Goal: Task Accomplishment & Management: Manage account settings

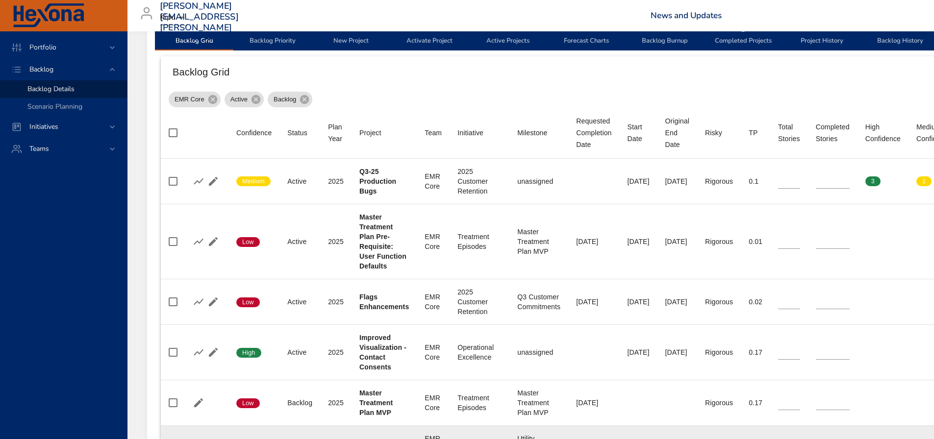
scroll to position [267, 0]
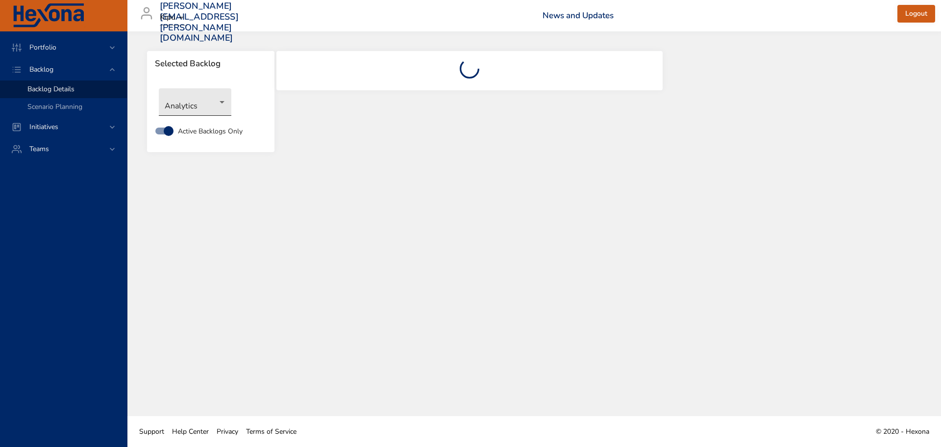
click at [211, 100] on body "Portfolio Backlog Backlog Details Scenario Planning Initiatives Teams sheila.ji…" at bounding box center [470, 223] width 941 height 447
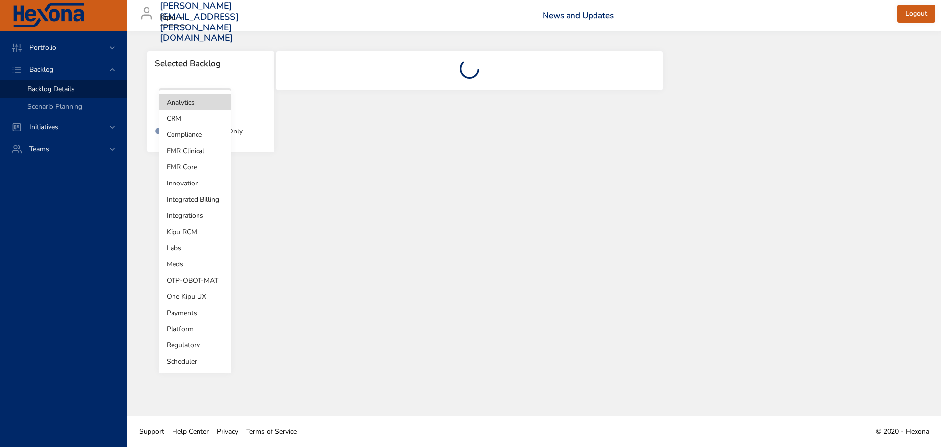
click at [189, 166] on li "EMR Core" at bounding box center [195, 167] width 73 height 16
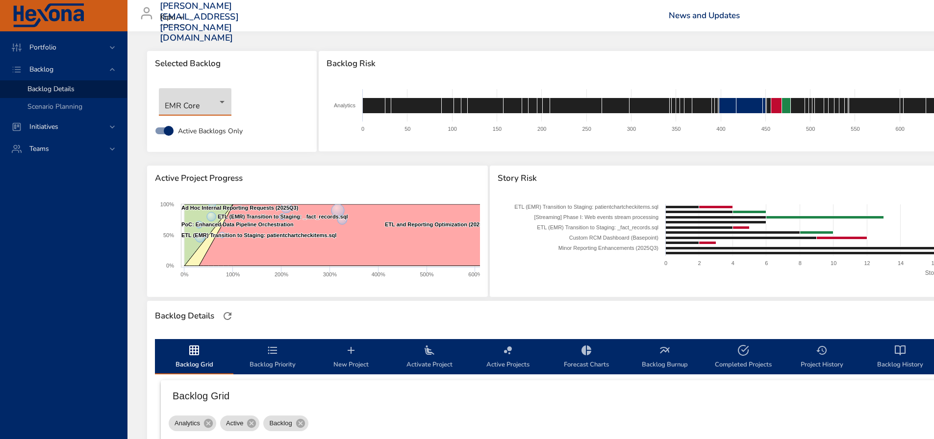
type input "**"
type input "*"
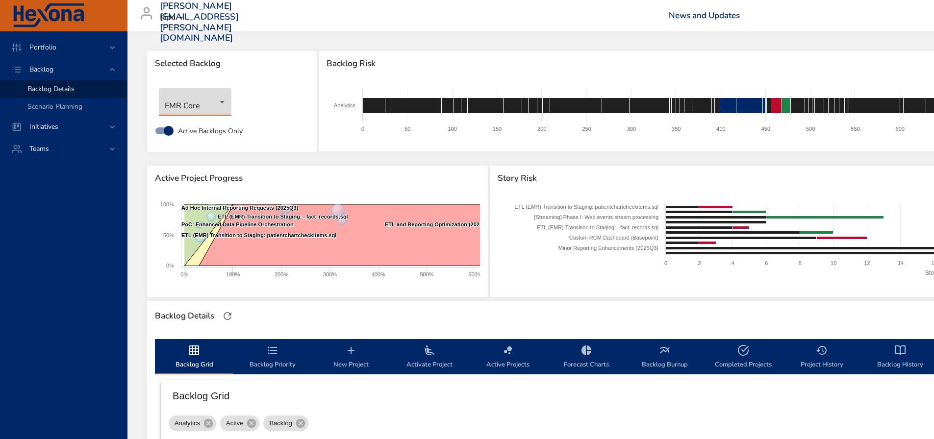
type input "*"
type input "**"
type input "*"
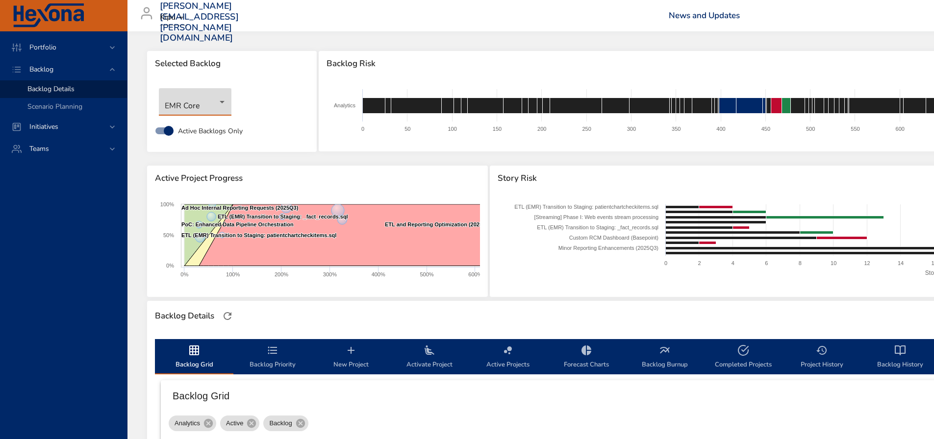
type input "**"
type input "*"
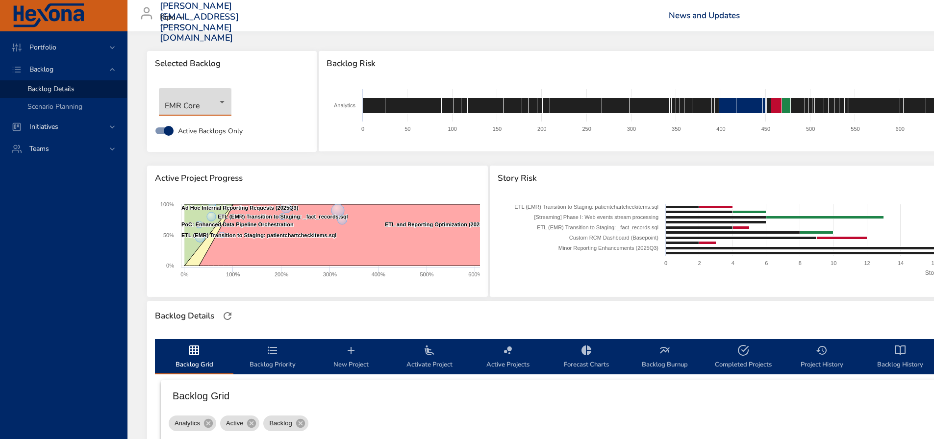
type input "*"
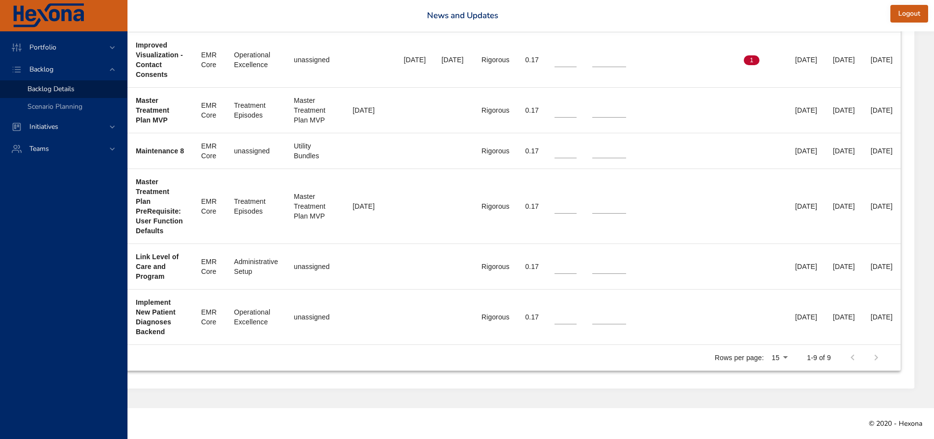
scroll to position [610, 241]
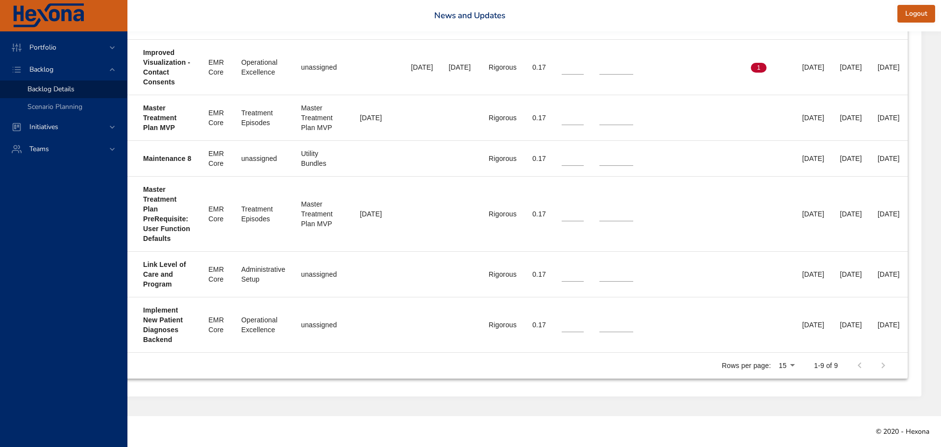
click at [831, 381] on li "100" at bounding box center [827, 383] width 29 height 18
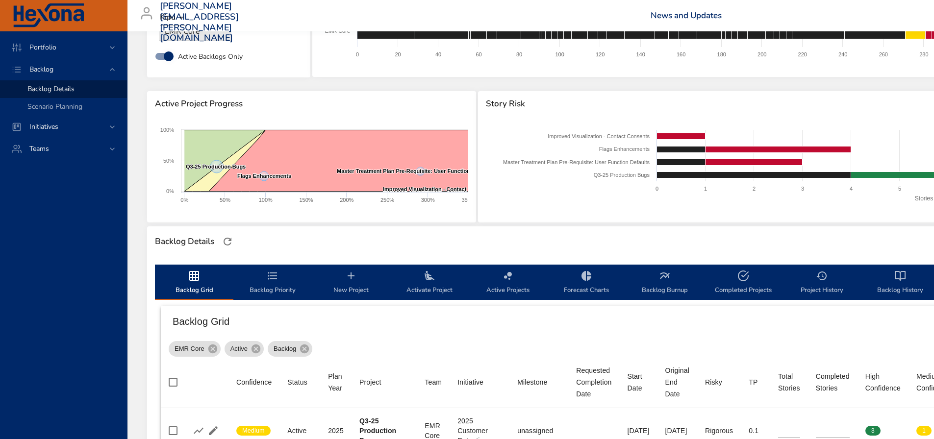
scroll to position [147, 0]
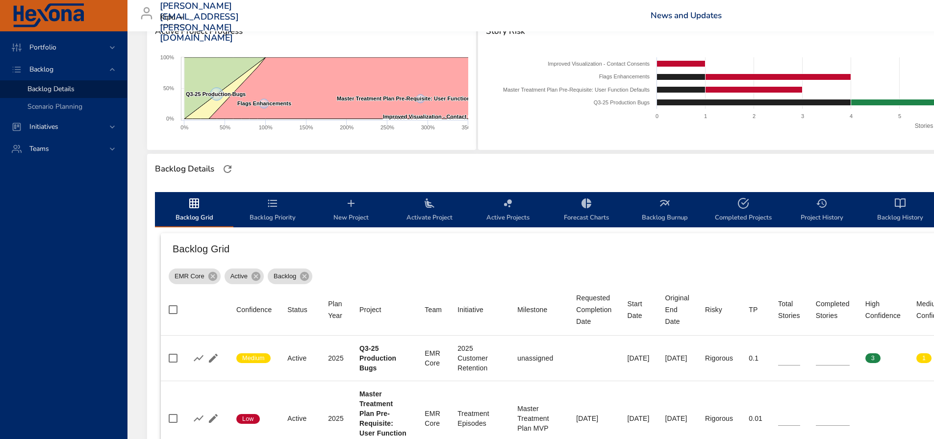
click at [437, 214] on span "Activate Project" at bounding box center [429, 211] width 67 height 26
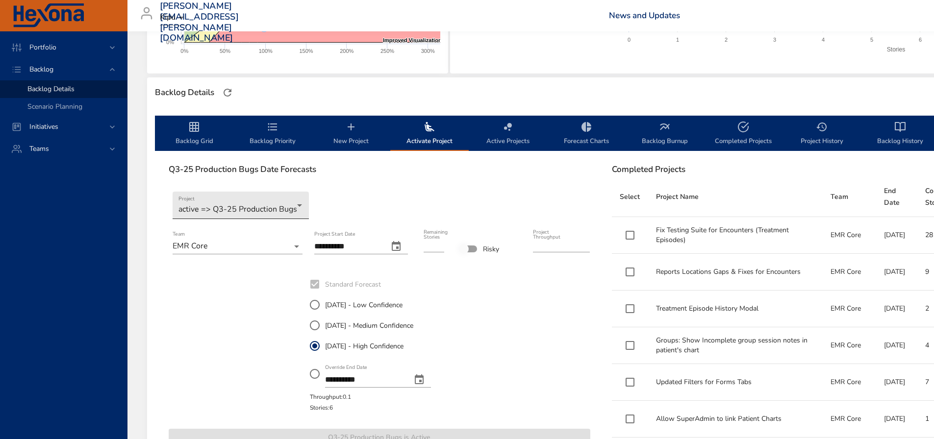
scroll to position [245, 0]
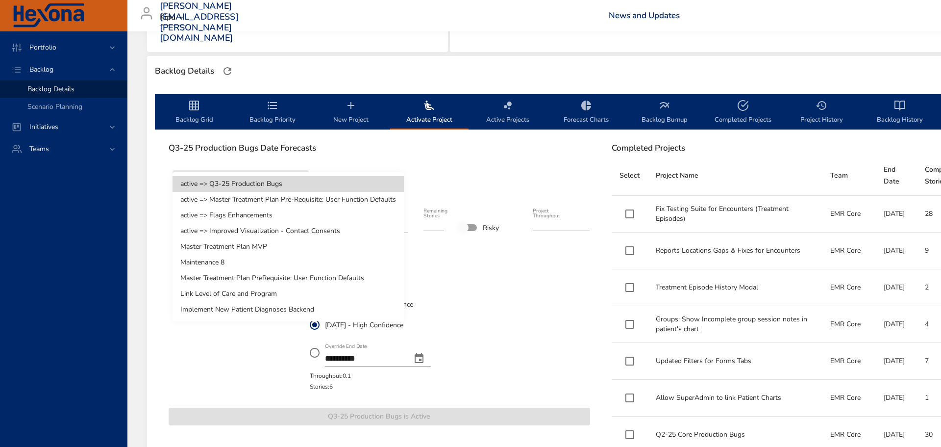
click at [276, 304] on li "Implement New Patient Diagnoses Backend" at bounding box center [288, 310] width 231 height 16
type input "*"
type input "****"
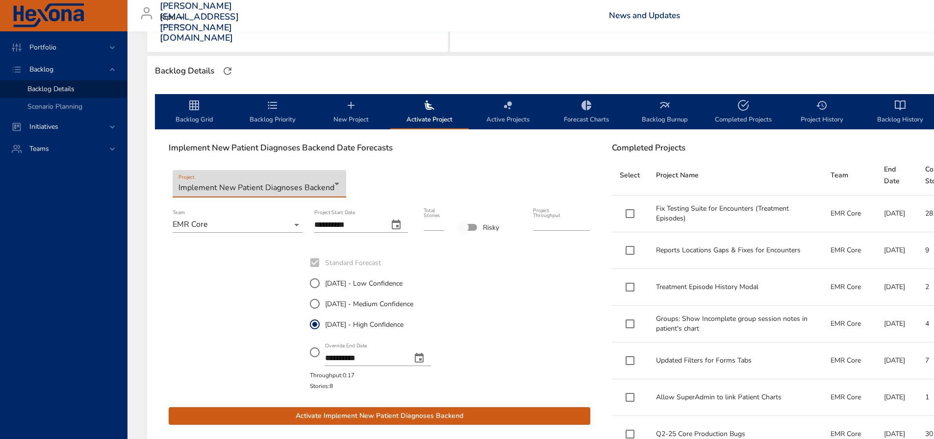
scroll to position [343, 0]
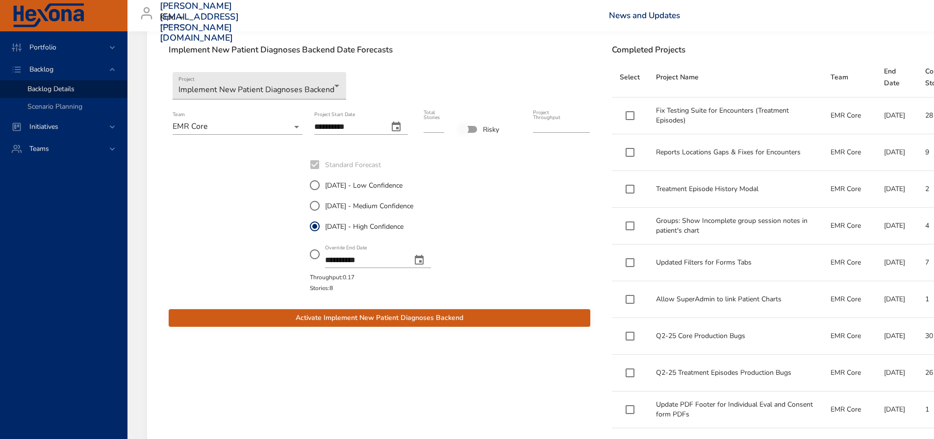
click at [397, 126] on icon "change date" at bounding box center [396, 127] width 12 height 12
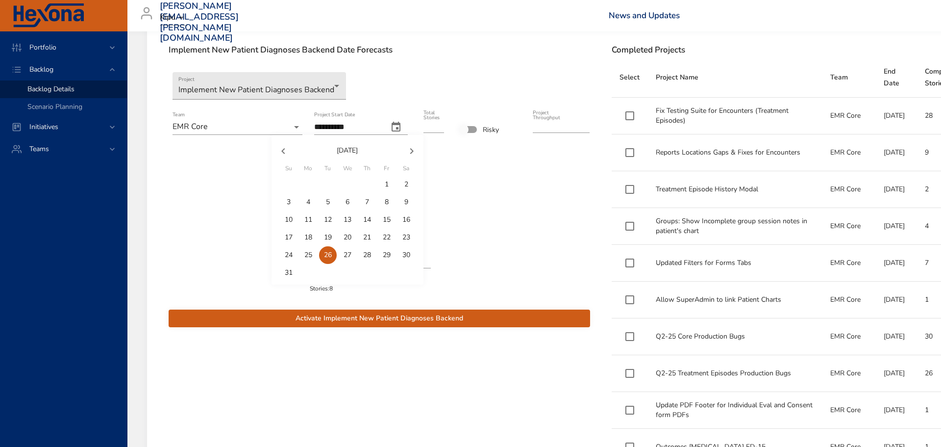
click at [282, 152] on icon "button" at bounding box center [284, 151] width 12 height 12
click at [329, 259] on p "29" at bounding box center [328, 255] width 8 height 10
type input "**********"
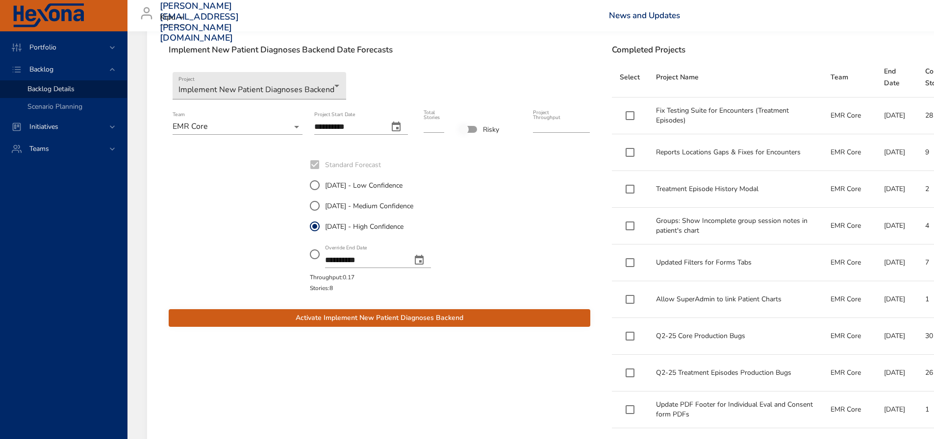
click at [442, 127] on input "*" at bounding box center [434, 125] width 21 height 16
type input "*"
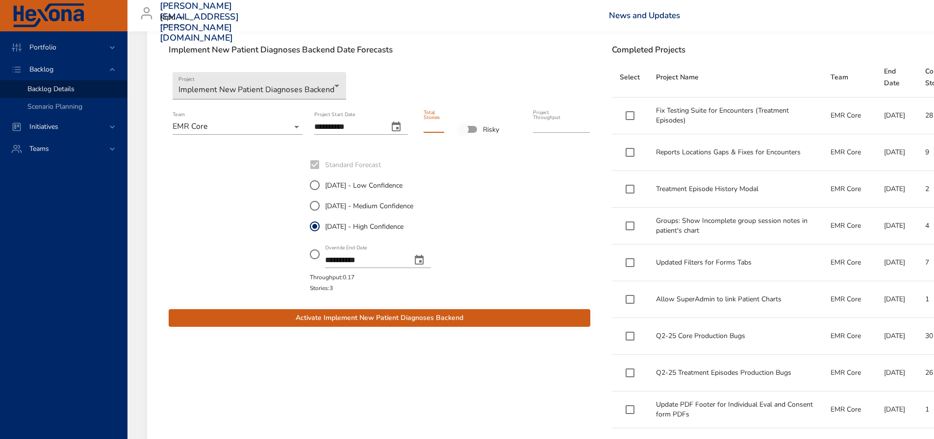
click at [442, 127] on input "*" at bounding box center [434, 125] width 21 height 16
click at [493, 322] on span "Activate Implement New Patient Diagnoses Backend" at bounding box center [380, 318] width 406 height 12
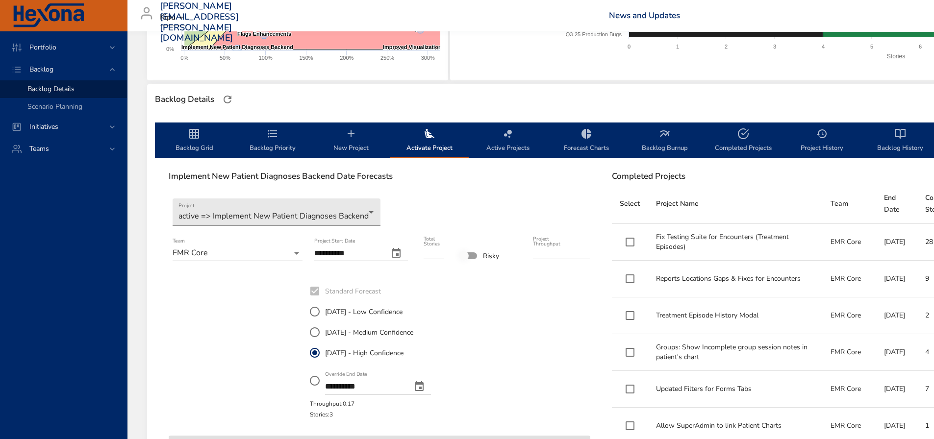
scroll to position [196, 0]
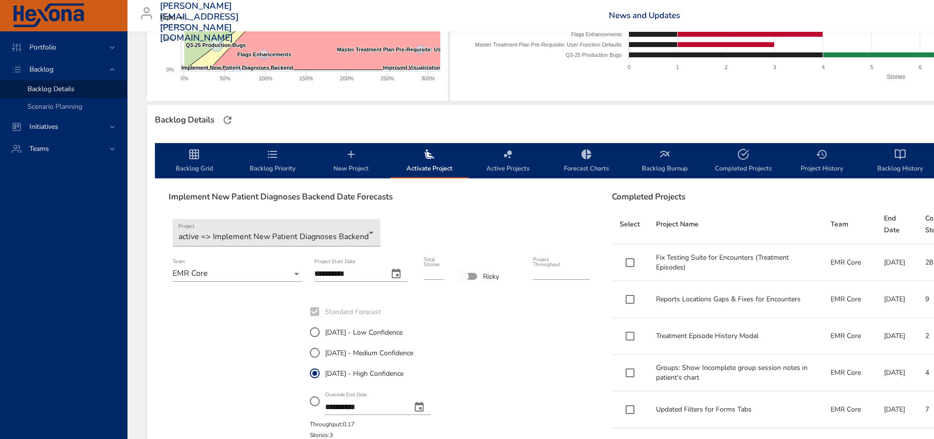
click at [277, 157] on icon "backlog-tab" at bounding box center [272, 154] width 9 height 7
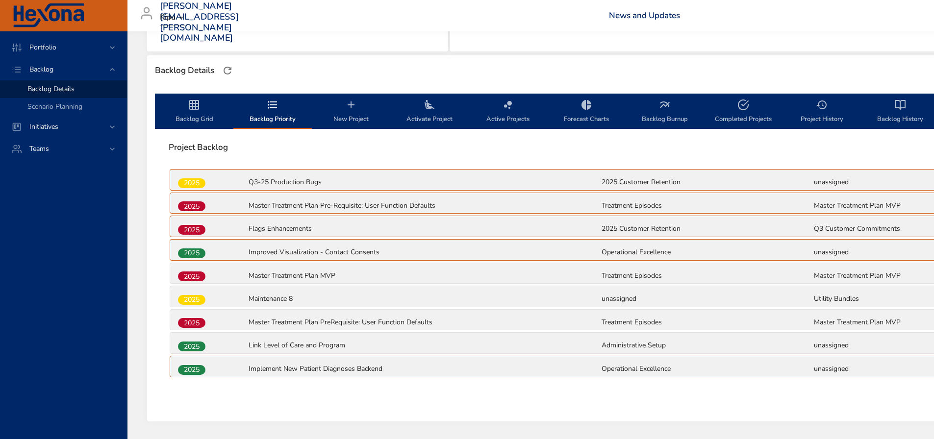
scroll to position [279, 0]
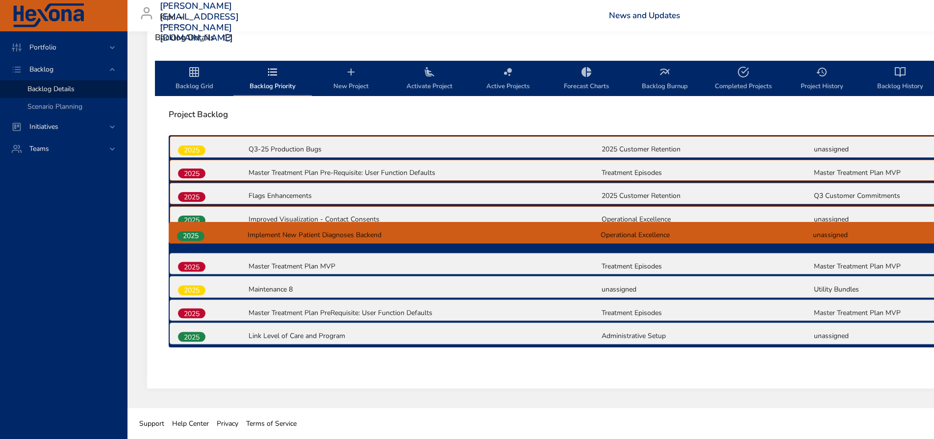
drag, startPoint x: 196, startPoint y: 340, endPoint x: 195, endPoint y: 233, distance: 107.4
click at [195, 233] on div "2025 Q3-25 Production Bugs 2025 Customer Retention unassigned 2025 Master Treat…" at bounding box center [601, 241] width 864 height 212
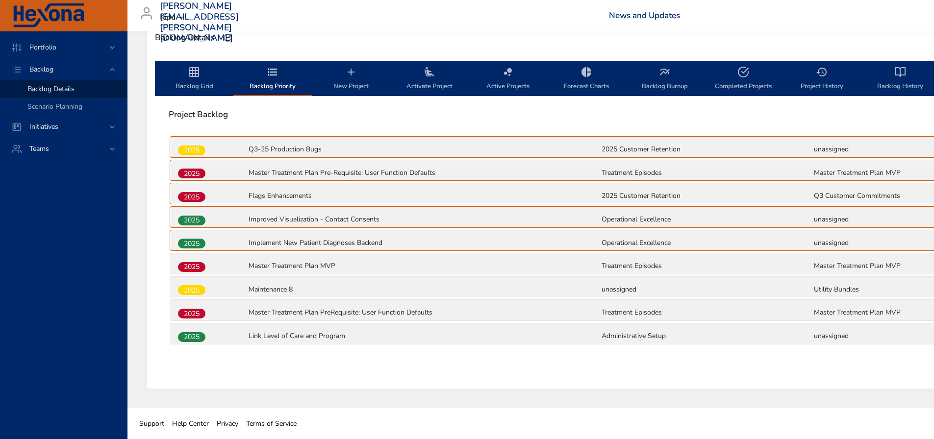
click at [189, 77] on icon "backlog-tab" at bounding box center [194, 72] width 12 height 12
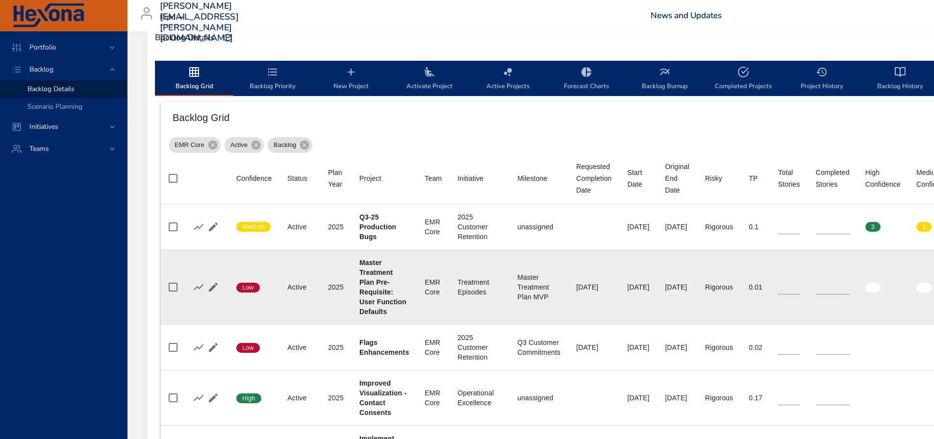
scroll to position [426, 0]
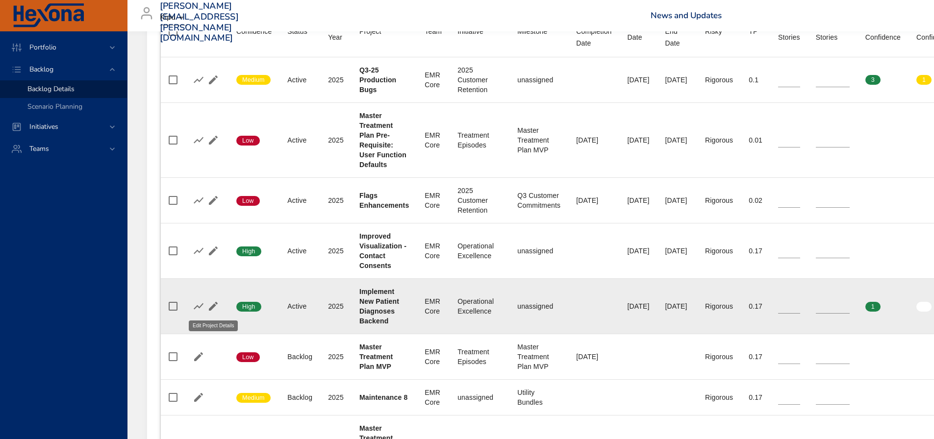
click at [214, 307] on icon "button" at bounding box center [213, 306] width 9 height 9
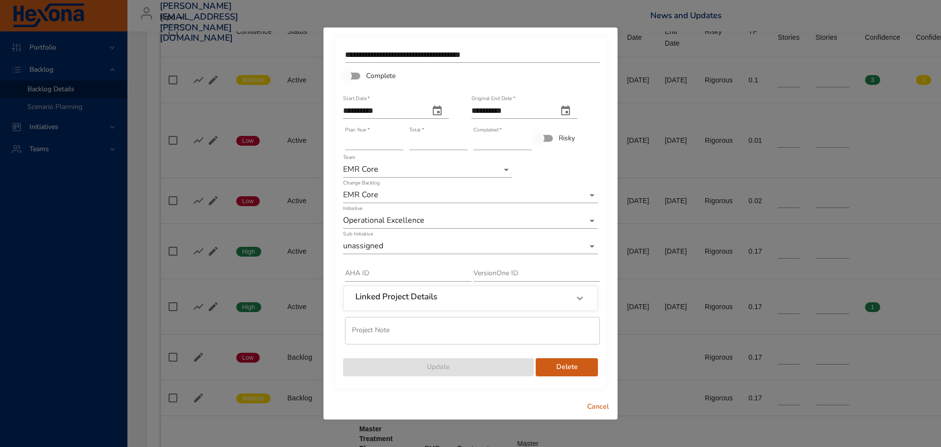
type input "*"
click at [528, 139] on input "*" at bounding box center [503, 142] width 58 height 16
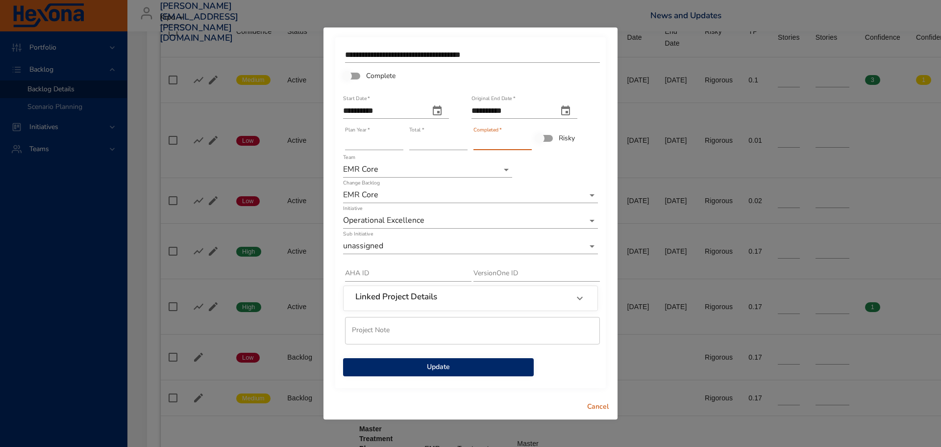
click at [446, 369] on span "Update" at bounding box center [438, 367] width 175 height 12
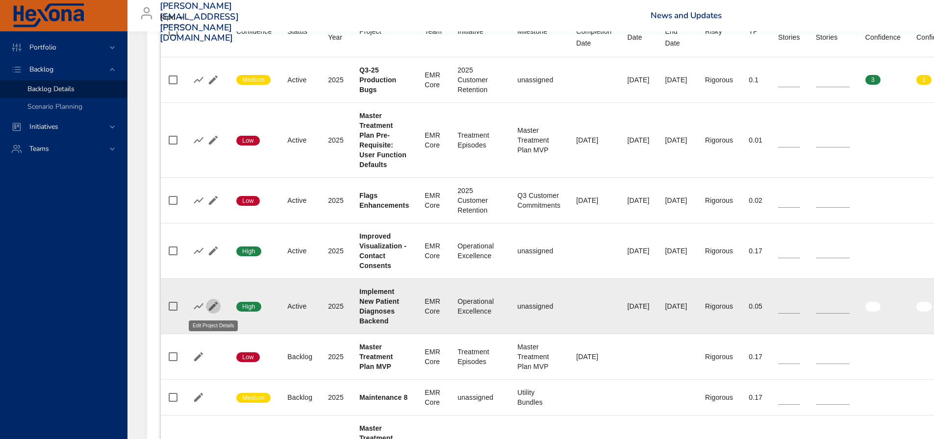
click at [215, 304] on icon "button" at bounding box center [213, 306] width 9 height 9
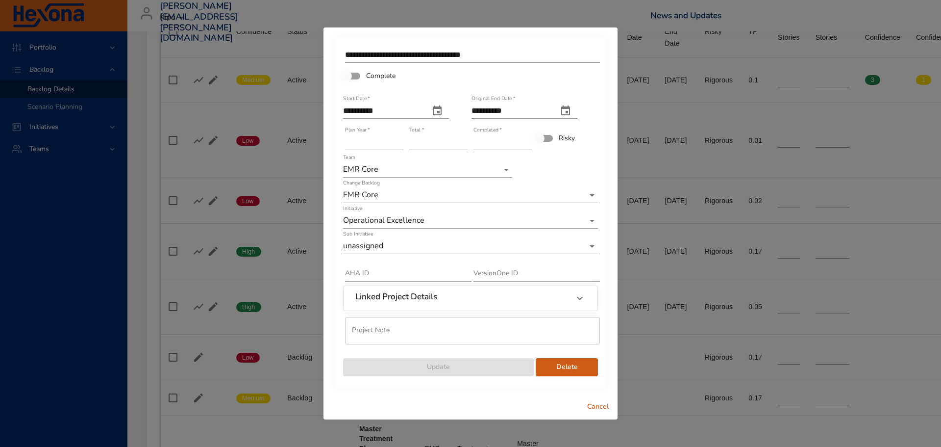
type input "*"
click at [530, 144] on input "*" at bounding box center [503, 142] width 58 height 16
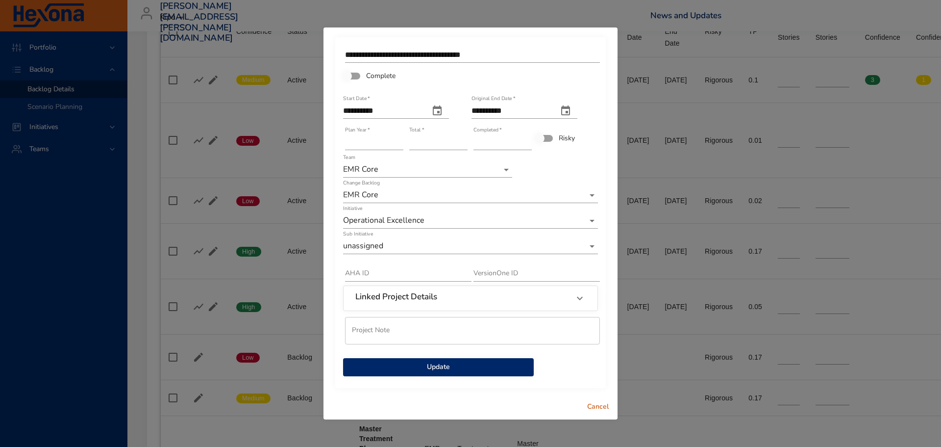
click at [463, 367] on span "Update" at bounding box center [438, 367] width 175 height 12
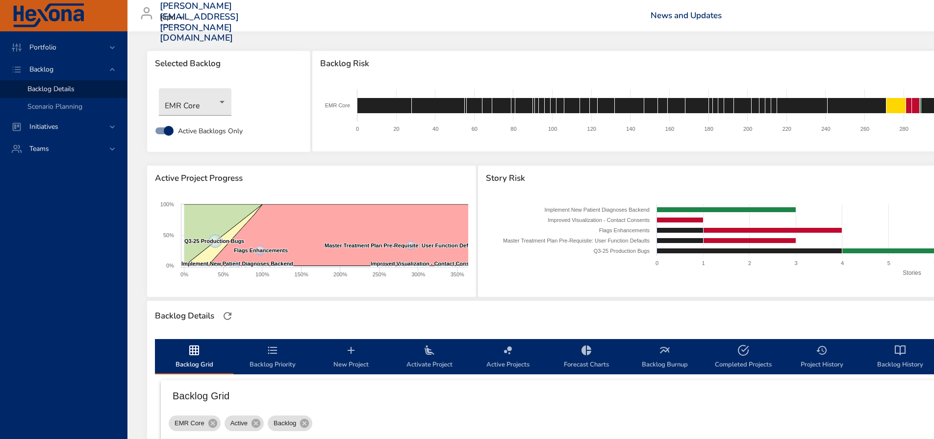
scroll to position [49, 0]
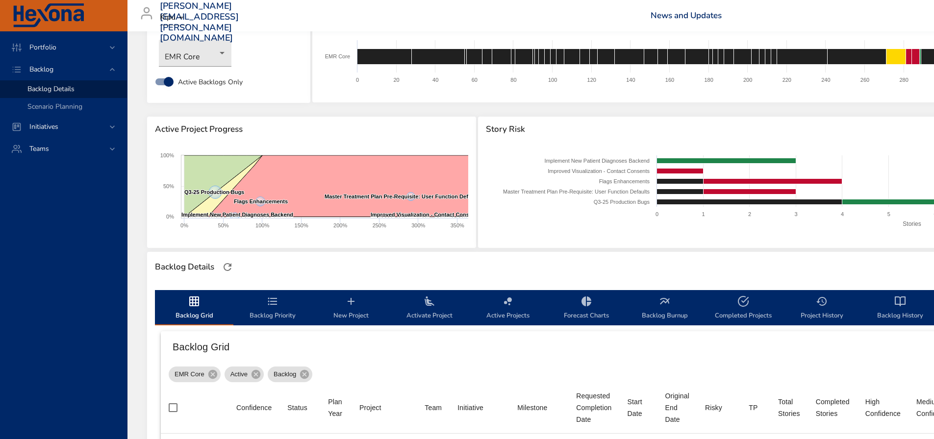
click at [435, 249] on div "Active Project Progress Created with Highcharts 9.0.1 Q3-25 Production Bugs ​ Q…" at bounding box center [311, 183] width 331 height 135
